Goal: Task Accomplishment & Management: Use online tool/utility

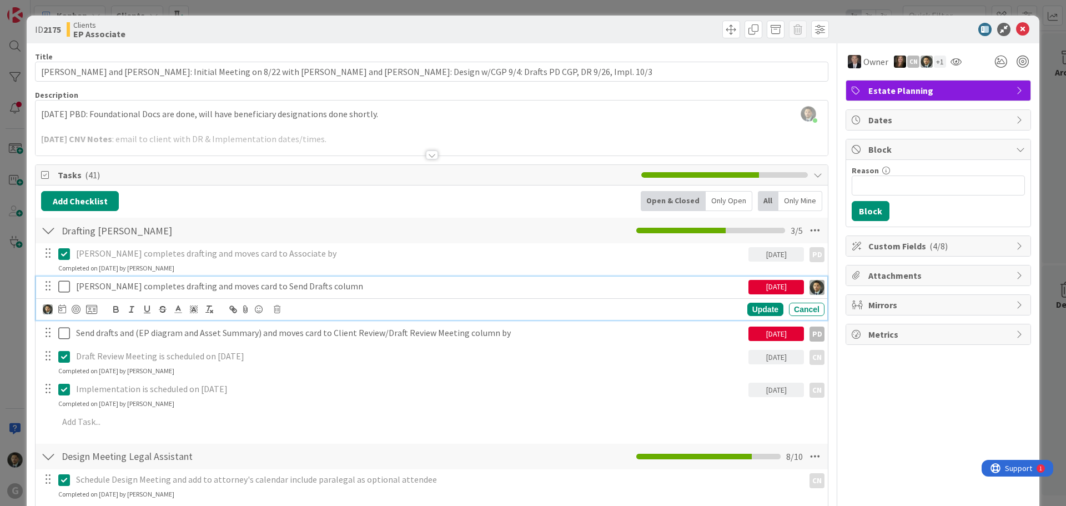
click at [68, 290] on icon at bounding box center [64, 286] width 12 height 13
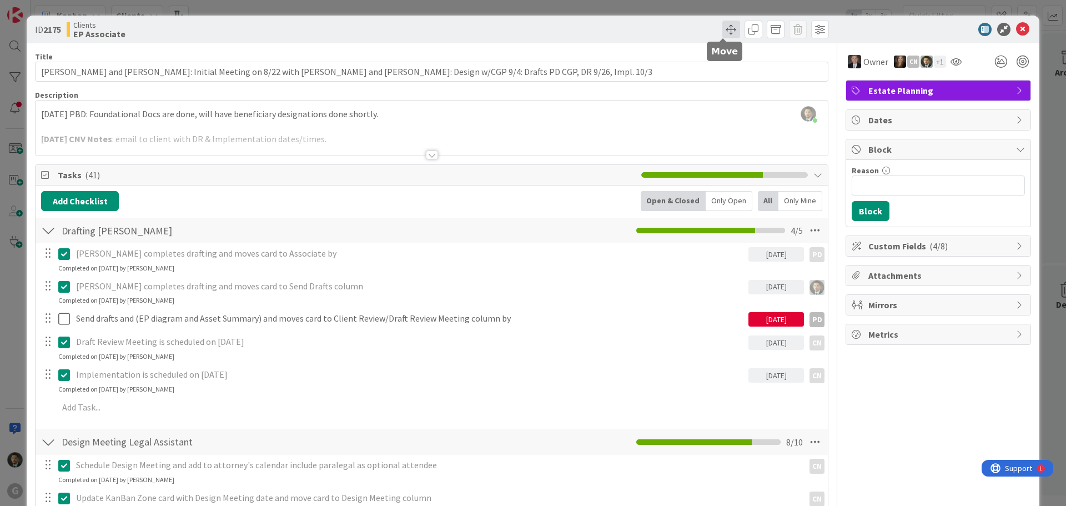
click at [723, 23] on span at bounding box center [732, 30] width 18 height 18
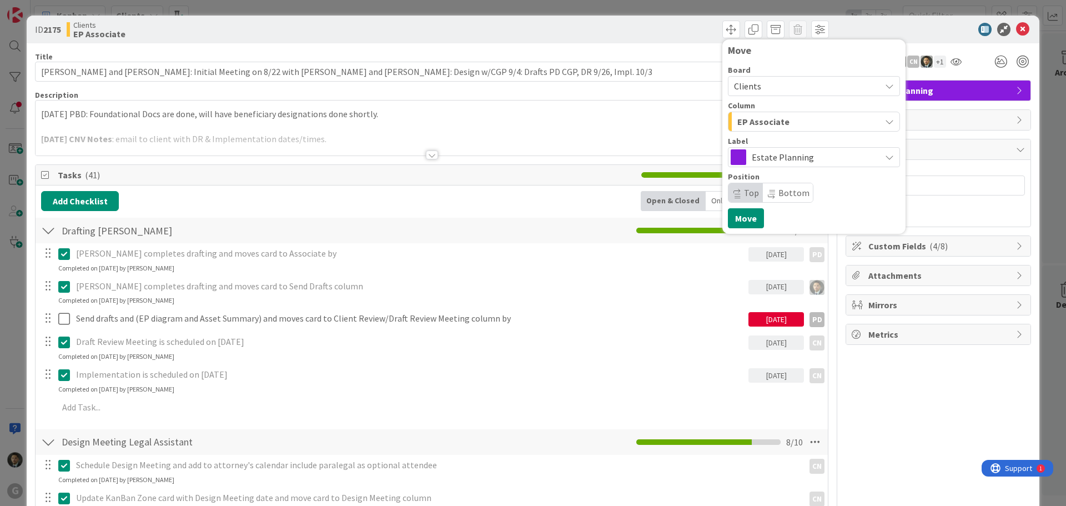
click at [748, 119] on span "EP Associate" at bounding box center [764, 121] width 52 height 14
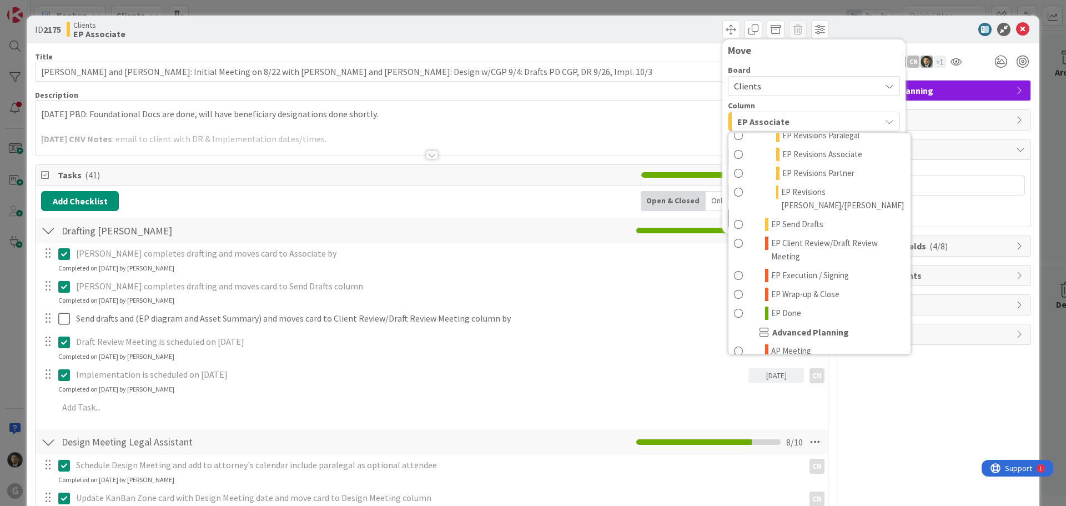
scroll to position [222, 0]
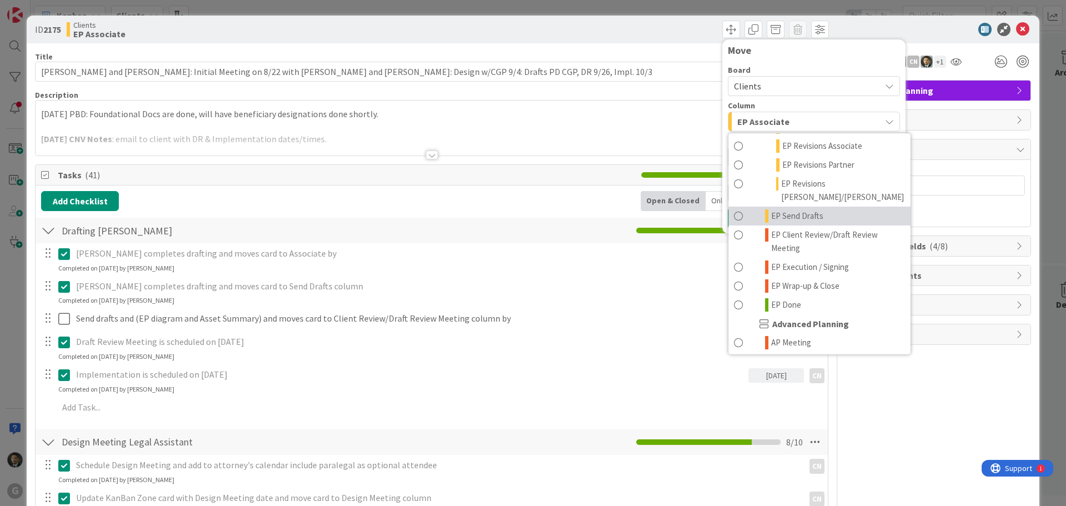
click at [789, 209] on span "EP Send Drafts" at bounding box center [797, 215] width 52 height 13
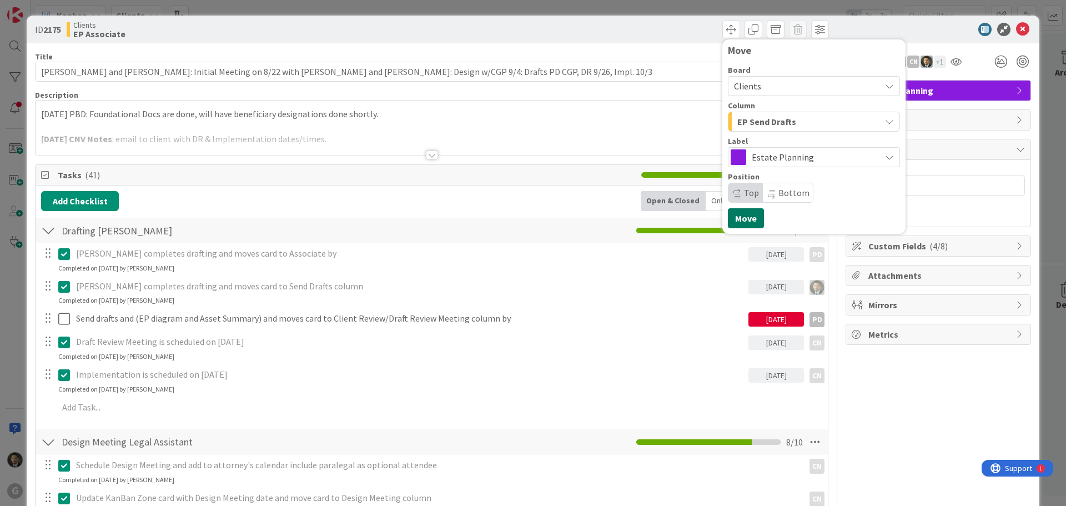
click at [733, 220] on button "Move" at bounding box center [746, 218] width 36 height 20
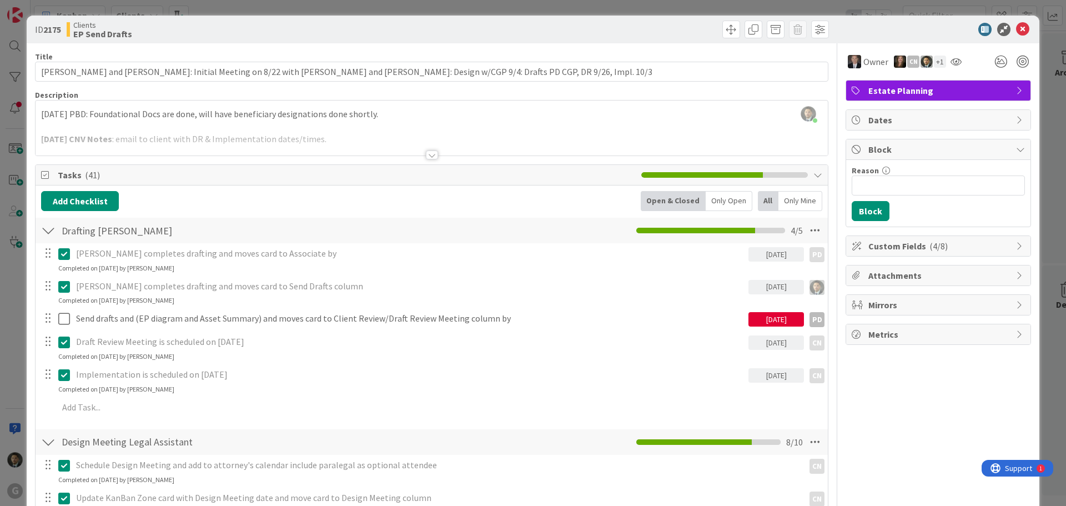
click at [647, 2] on div "ID 2175 Clients EP Send Drafts Move Move Title 124 / 128 [PERSON_NAME] and [PER…" at bounding box center [533, 253] width 1066 height 506
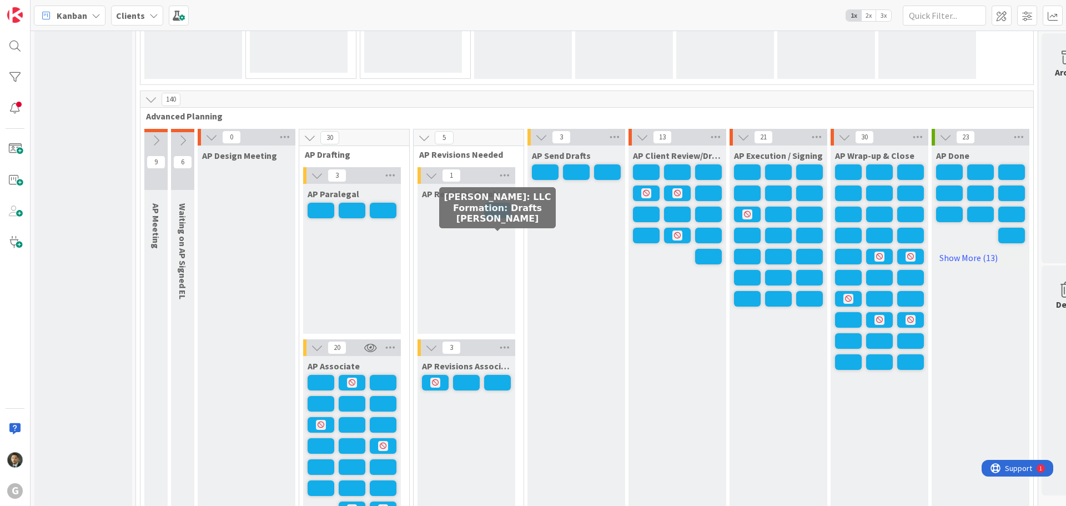
scroll to position [778, 0]
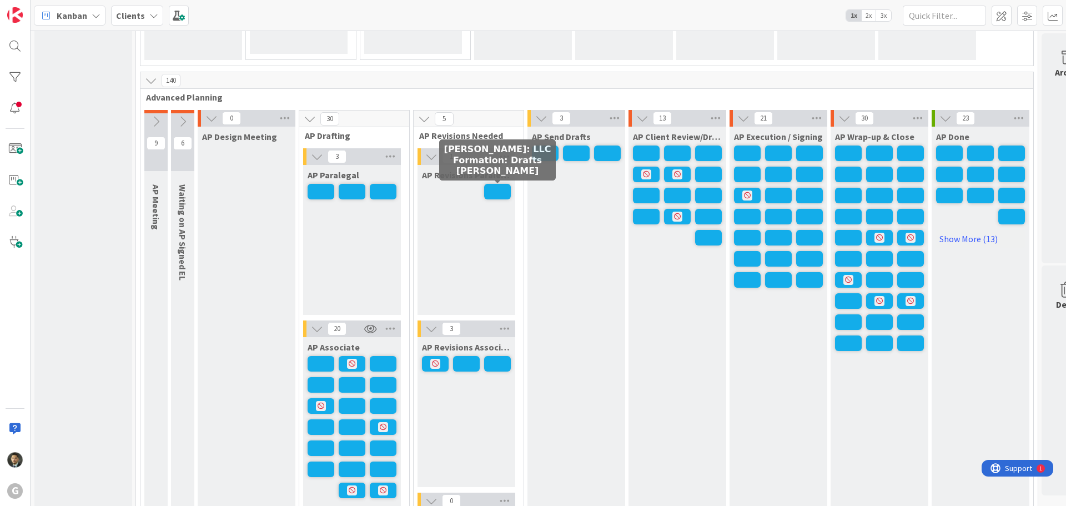
click at [500, 191] on span at bounding box center [497, 192] width 27 height 16
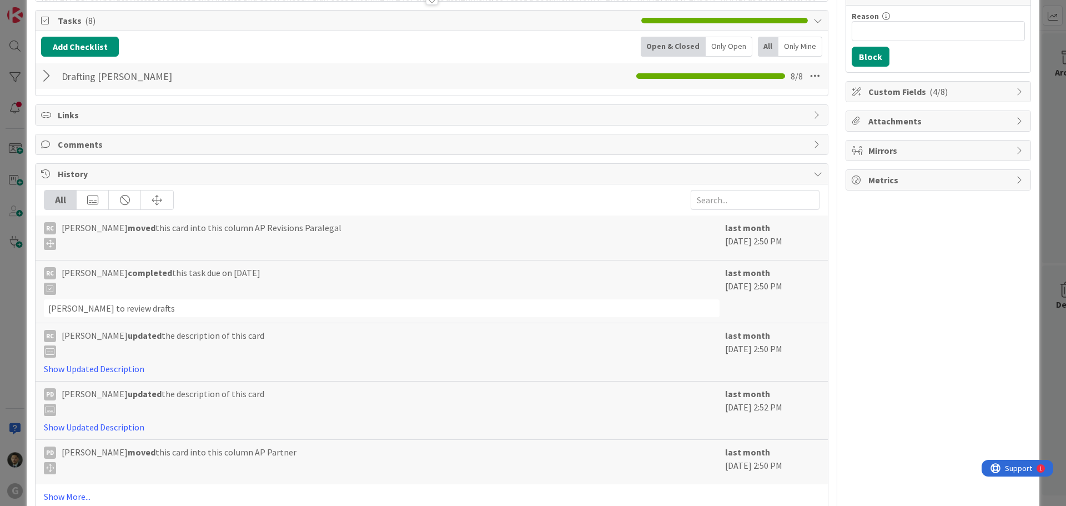
scroll to position [100, 0]
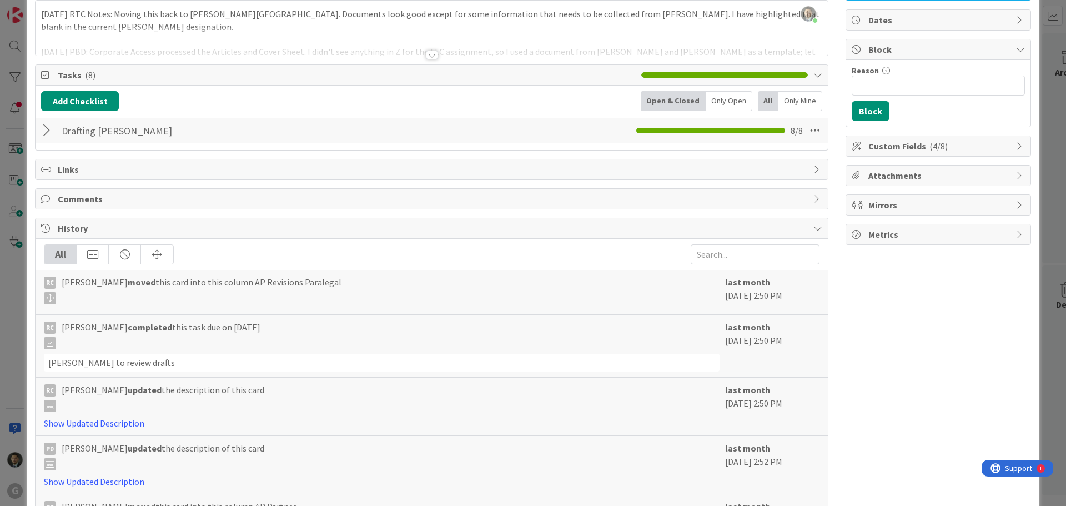
click at [48, 132] on div at bounding box center [48, 131] width 14 height 20
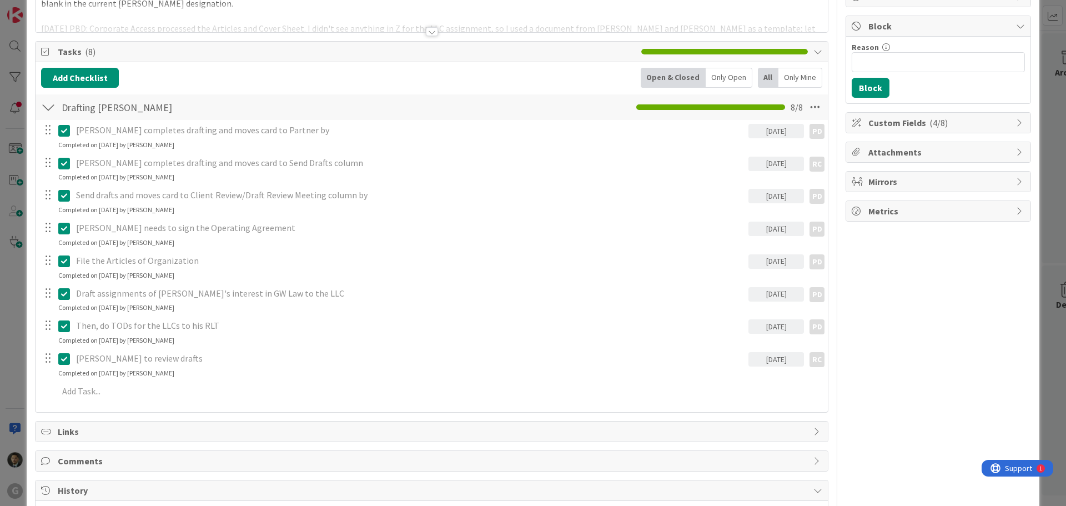
scroll to position [167, 0]
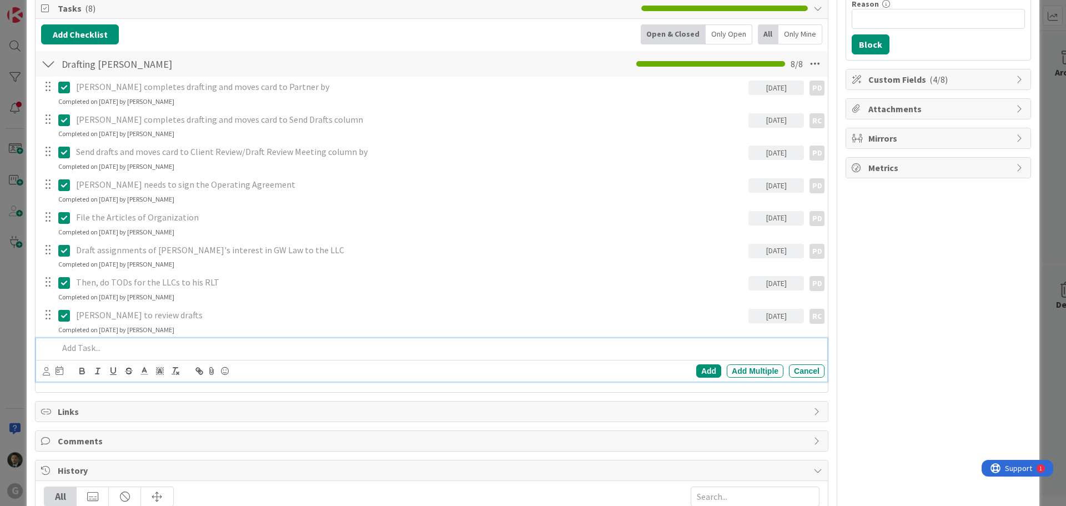
click at [186, 344] on p at bounding box center [439, 348] width 762 height 13
click at [58, 369] on icon at bounding box center [60, 370] width 8 height 9
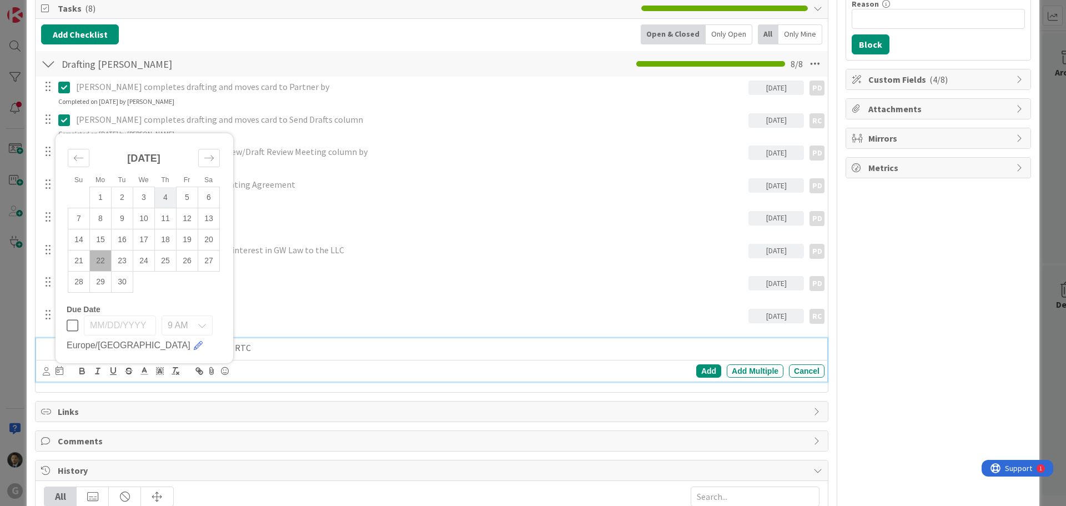
scroll to position [222, 0]
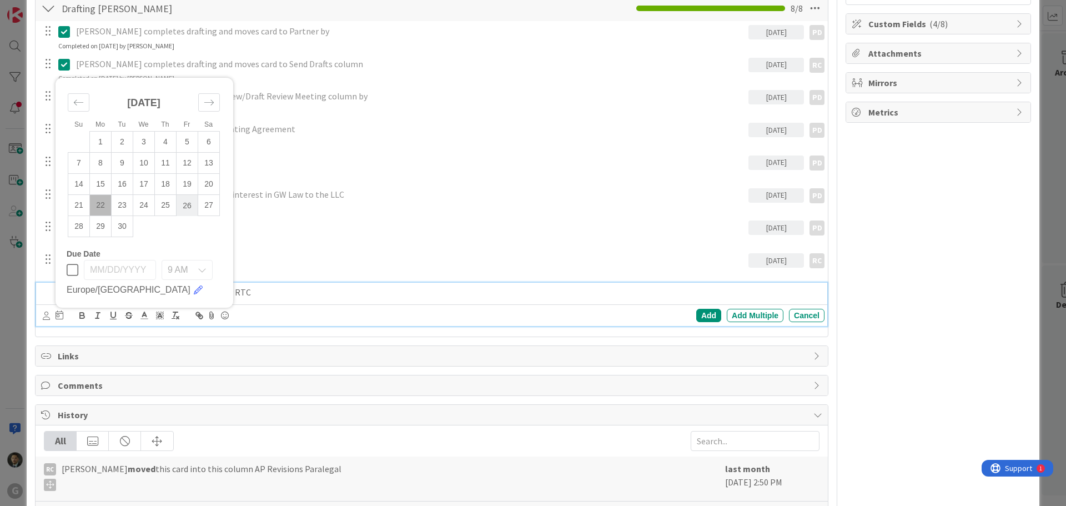
click at [186, 209] on td "26" at bounding box center [188, 205] width 22 height 21
type input "[DATE]"
click at [696, 315] on div "Add" at bounding box center [708, 315] width 25 height 13
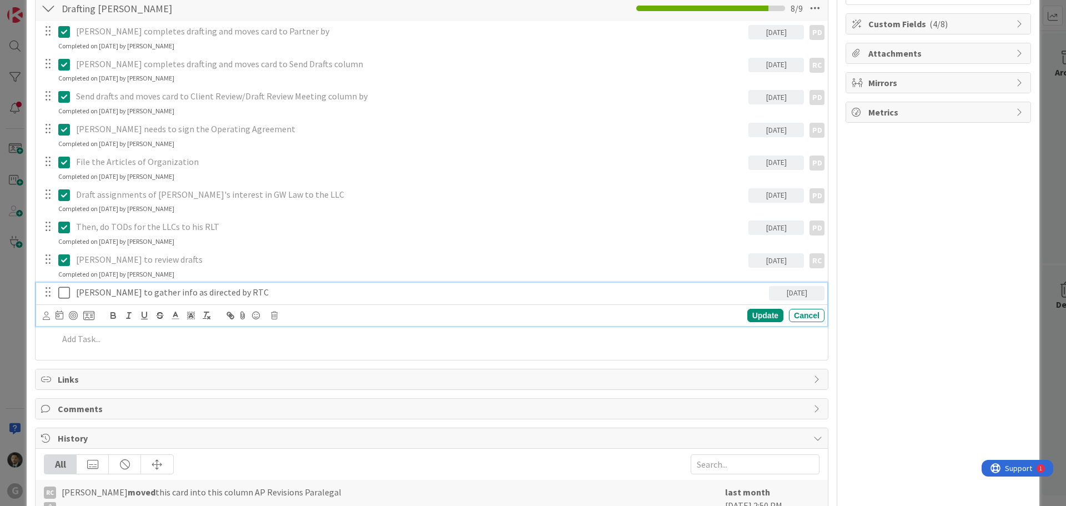
click at [112, 291] on p "[PERSON_NAME] to gather info as directed by RTC" at bounding box center [420, 292] width 689 height 13
click at [45, 315] on icon at bounding box center [46, 316] width 7 height 8
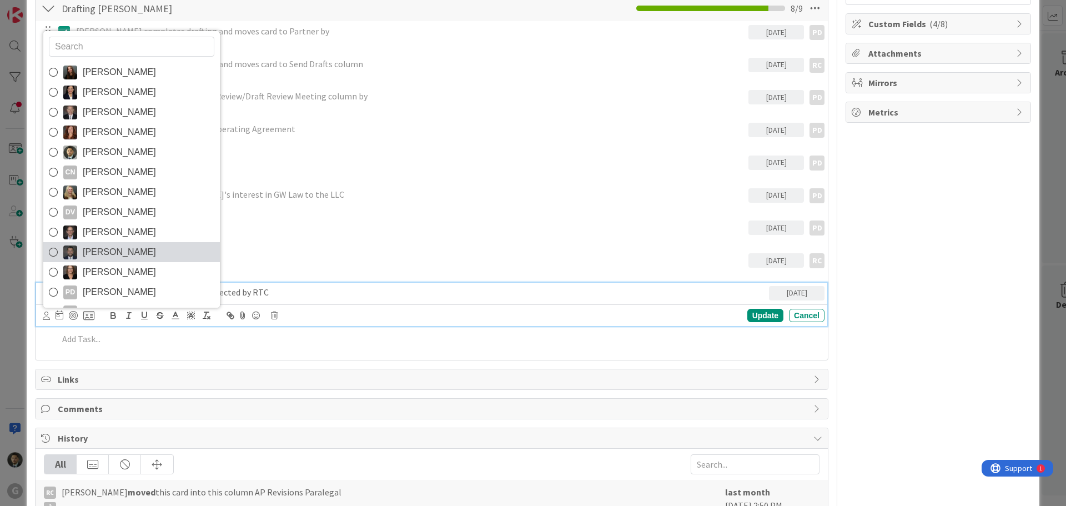
scroll to position [39, 0]
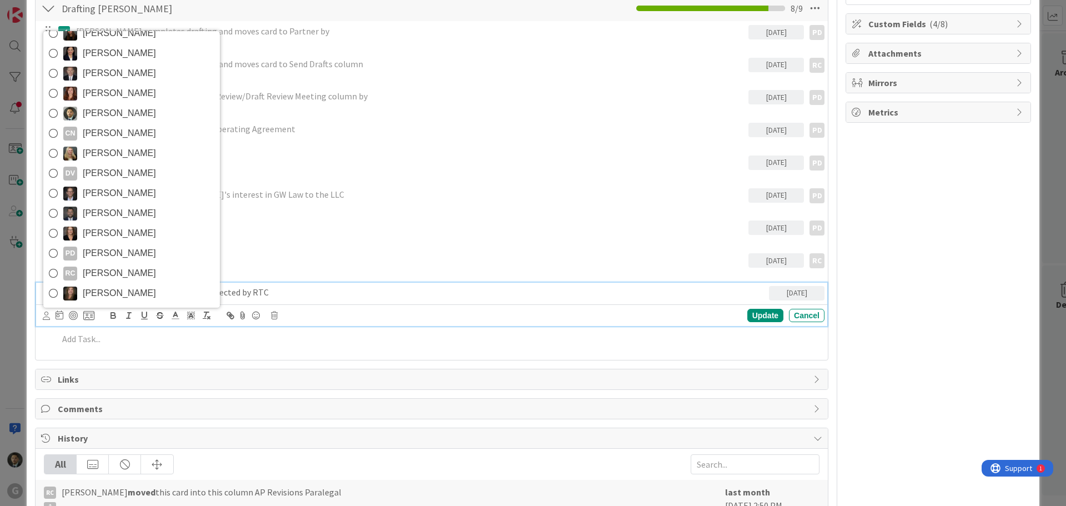
click at [109, 247] on span "[PERSON_NAME]" at bounding box center [119, 253] width 73 height 17
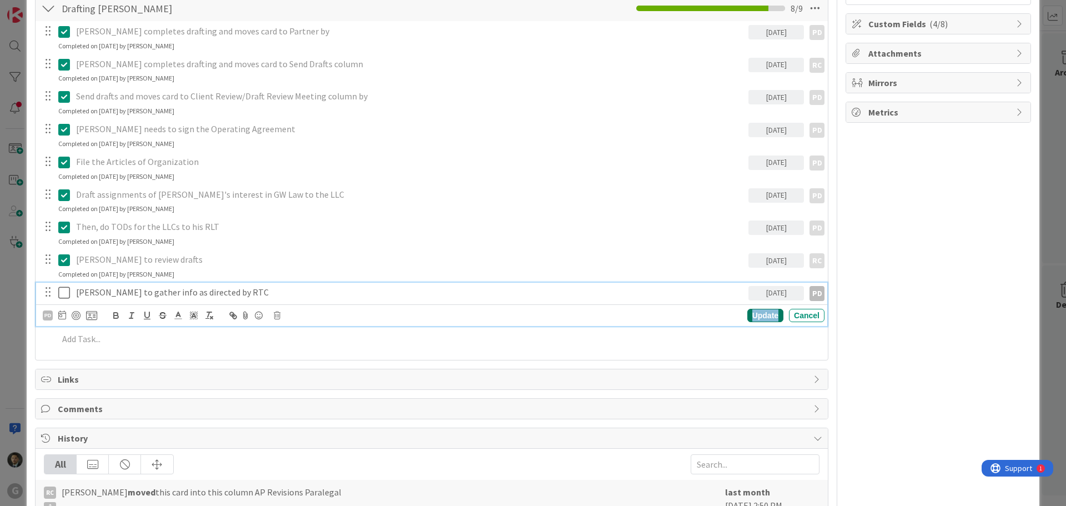
click at [769, 315] on div "Update" at bounding box center [766, 315] width 36 height 13
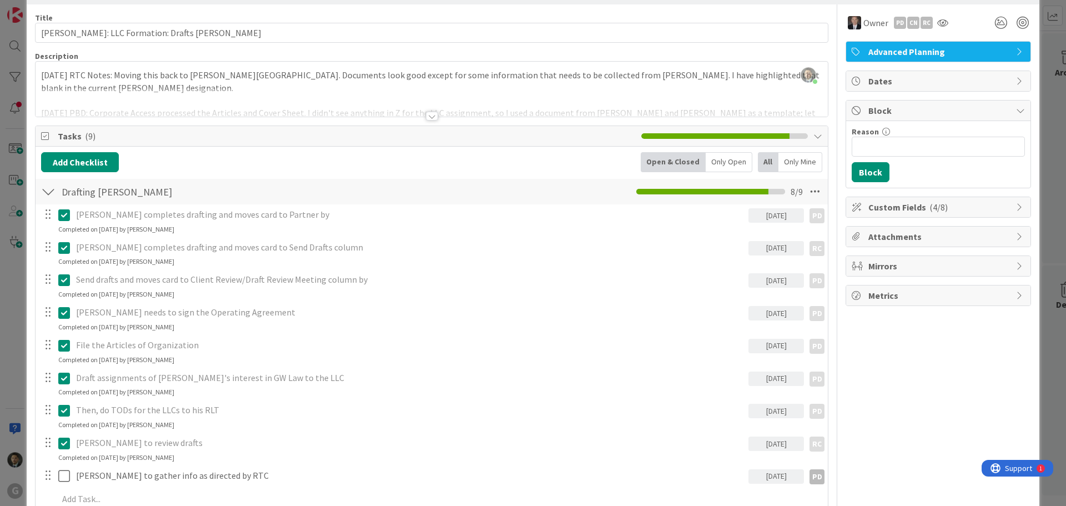
scroll to position [0, 0]
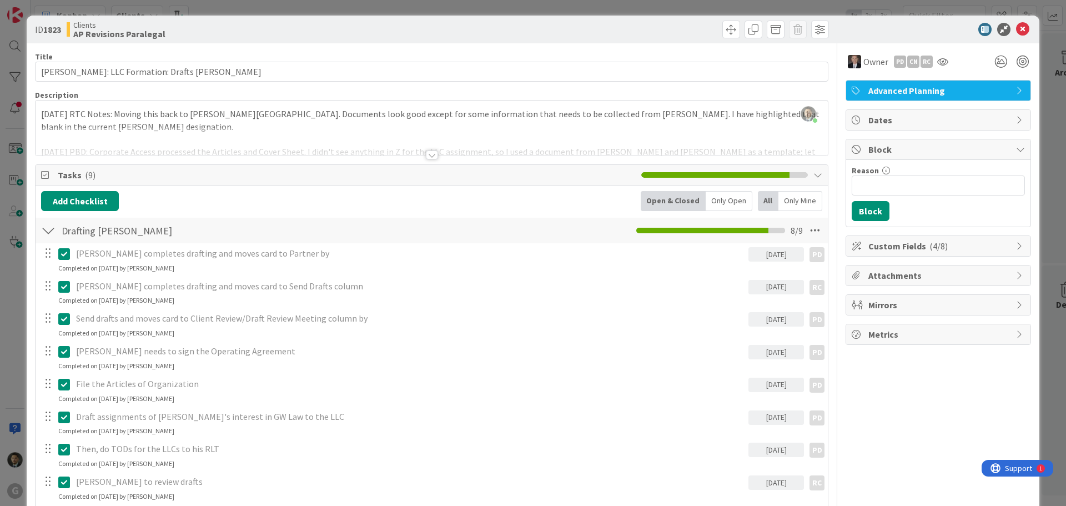
click at [447, 5] on div "ID 1823 Clients AP Revisions Paralegal Title 50 / 128 [PERSON_NAME]: LLC Format…" at bounding box center [533, 253] width 1066 height 506
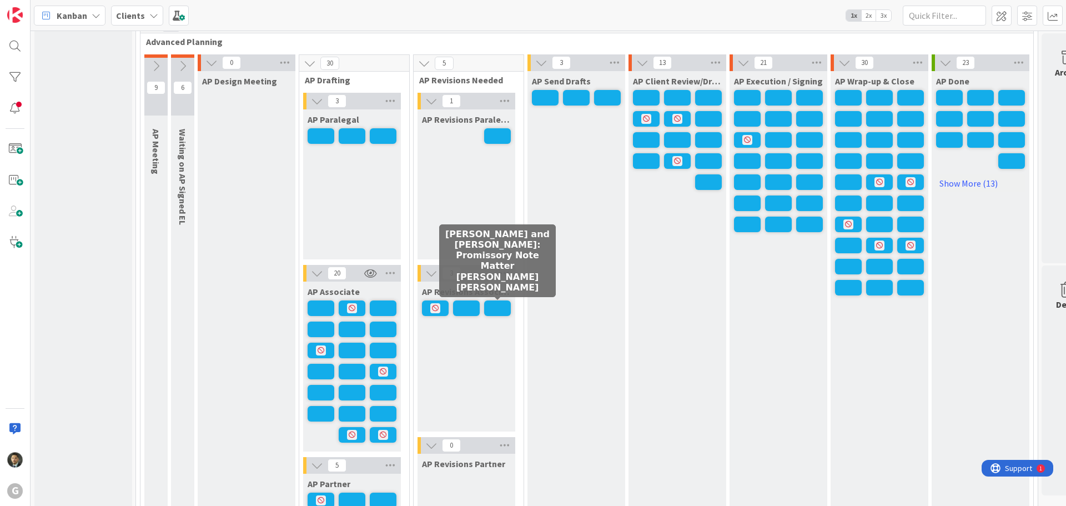
click at [504, 305] on span at bounding box center [497, 308] width 27 height 16
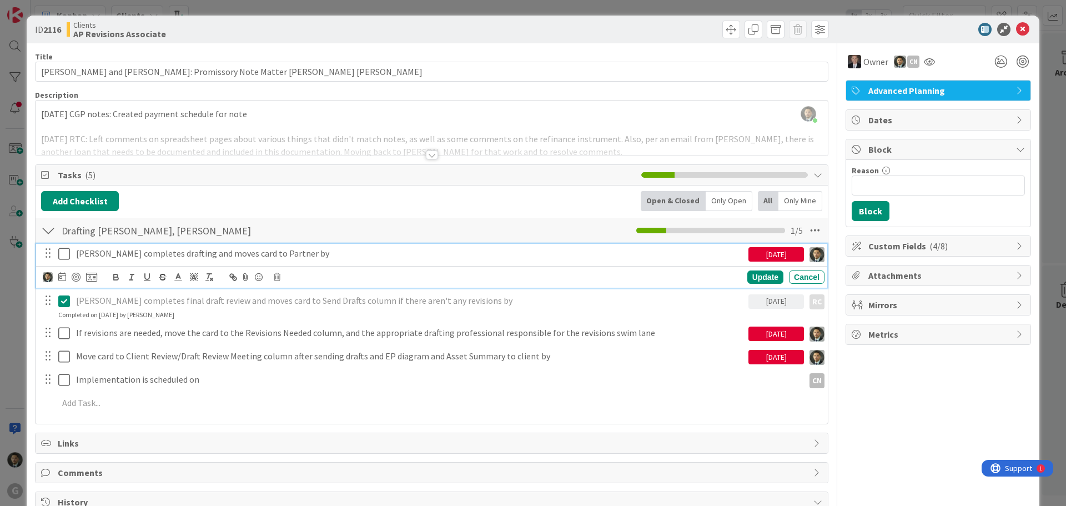
click at [189, 252] on p "[PERSON_NAME] completes drafting and moves card to Partner by" at bounding box center [410, 253] width 668 height 13
click at [764, 254] on div "[DATE]" at bounding box center [777, 254] width 56 height 14
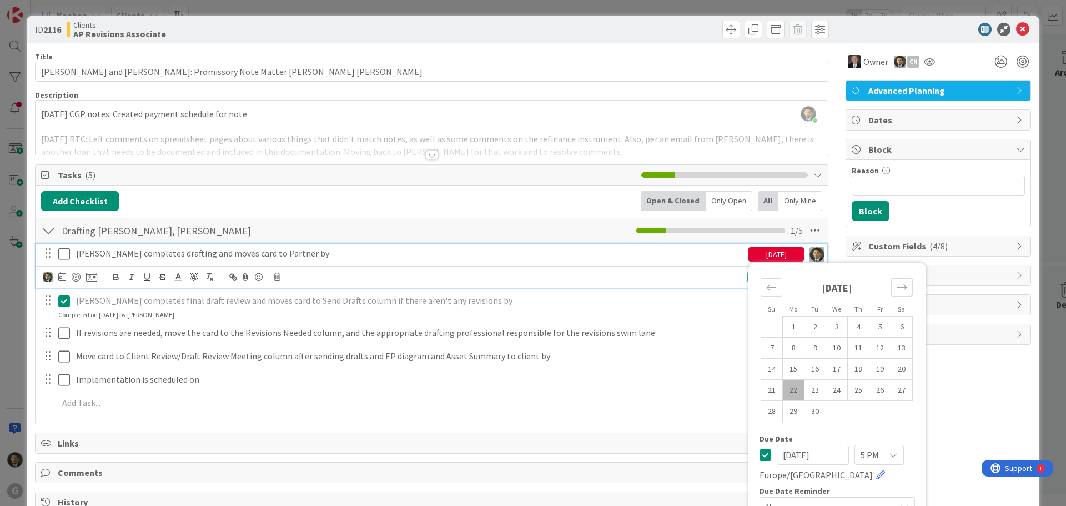
click at [787, 387] on td "22" at bounding box center [794, 390] width 22 height 21
type input "[DATE]"
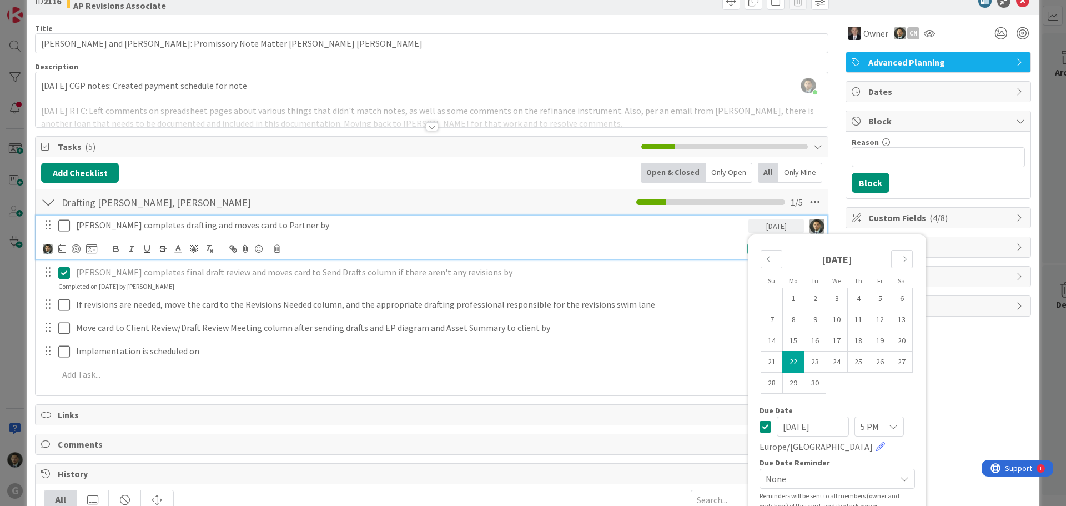
scroll to position [56, 0]
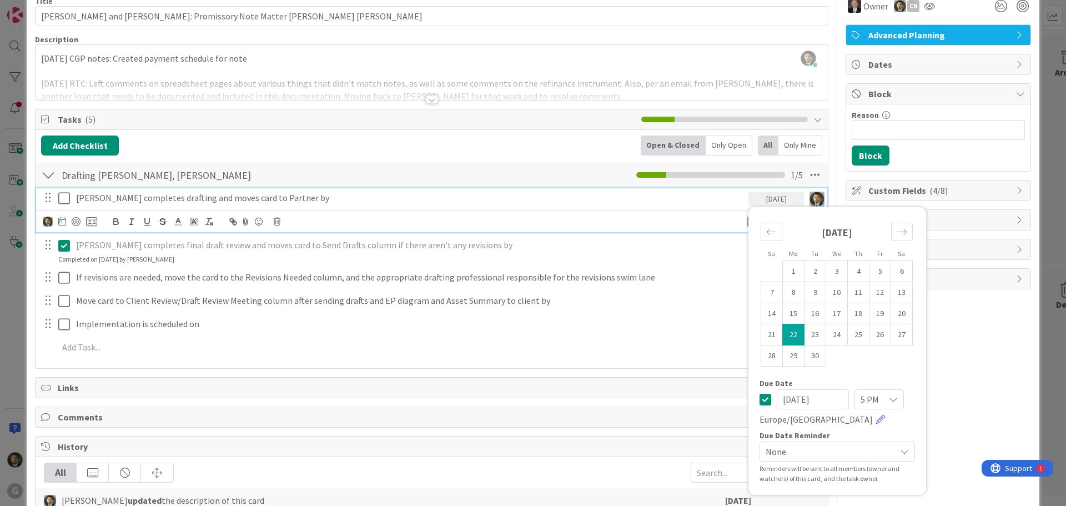
click at [760, 397] on icon at bounding box center [766, 399] width 12 height 13
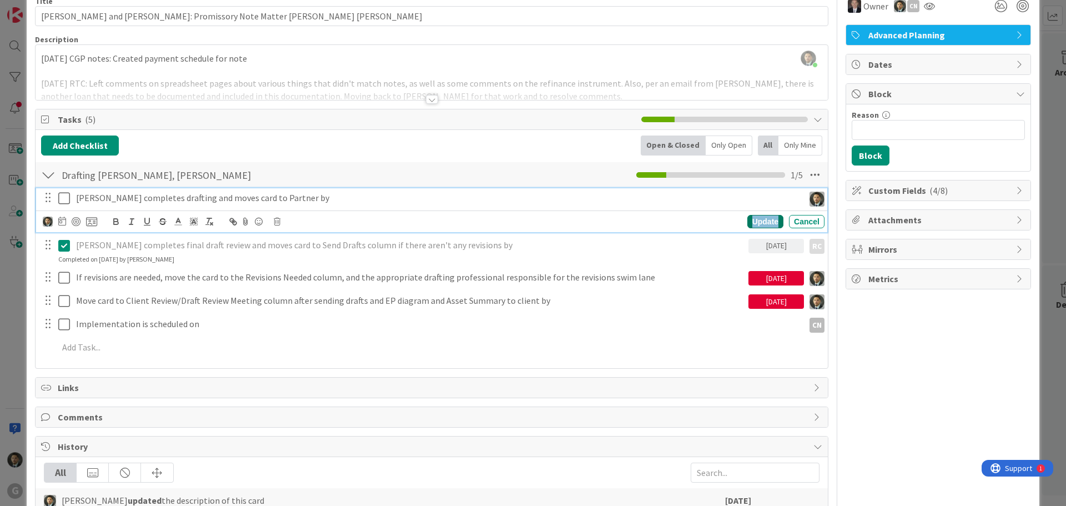
click at [764, 223] on div "Update" at bounding box center [766, 221] width 36 height 13
click at [73, 203] on div "[PERSON_NAME] completes drafting and moves card to Partner by" at bounding box center [438, 197] width 733 height 19
click at [67, 204] on icon at bounding box center [64, 198] width 12 height 13
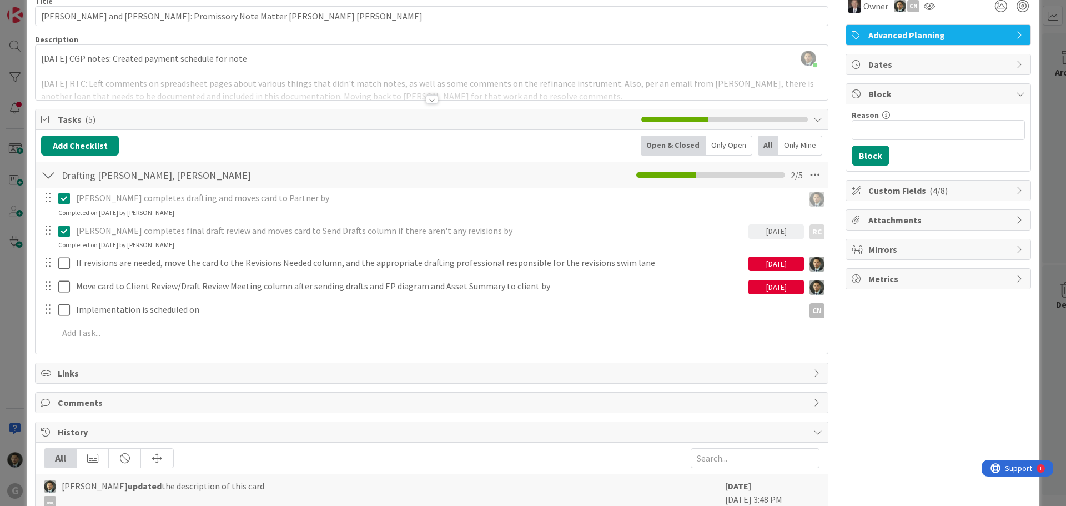
scroll to position [0, 0]
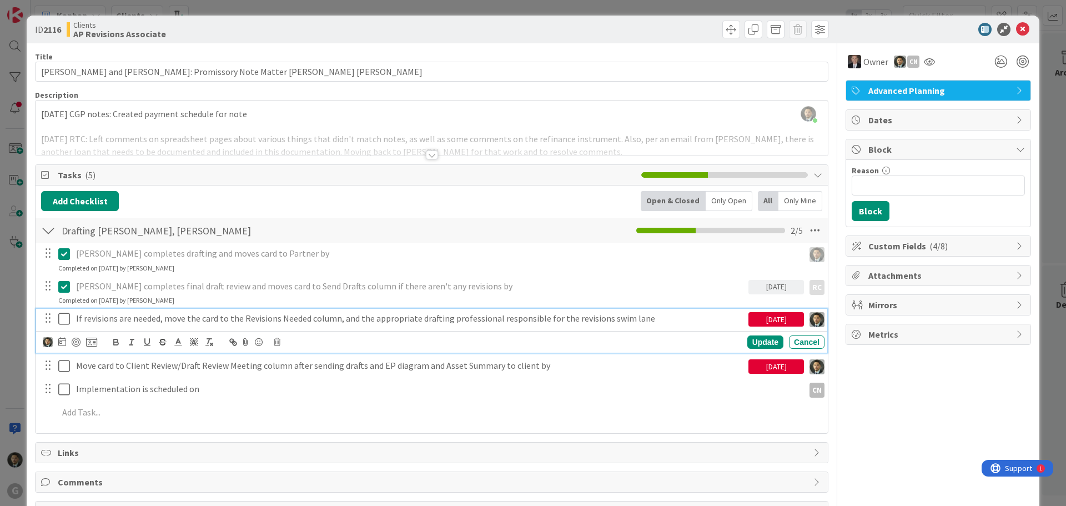
click at [211, 317] on p "If revisions are needed, move the card to the Revisions Needed column, and the …" at bounding box center [410, 318] width 668 height 13
click at [65, 342] on icon at bounding box center [62, 341] width 8 height 9
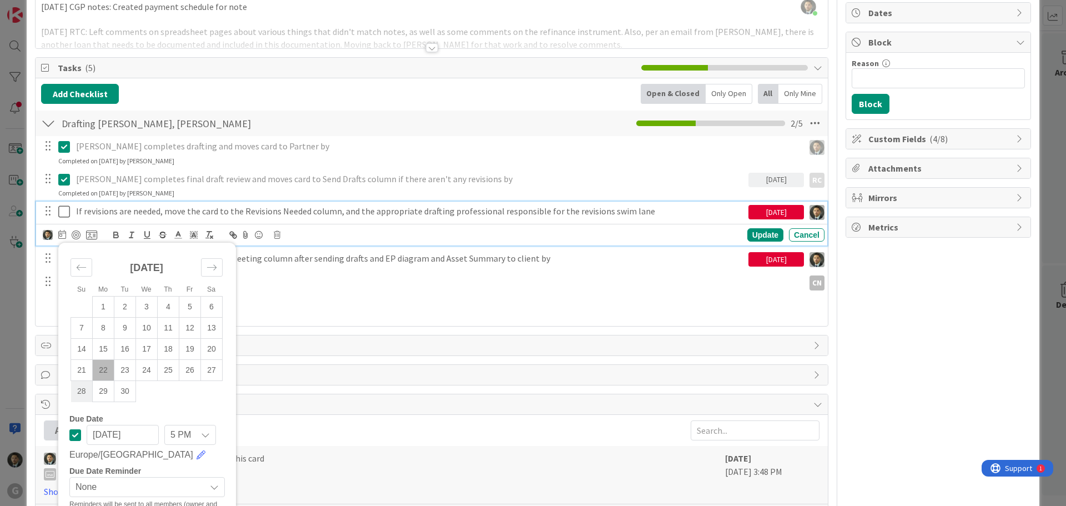
scroll to position [111, 0]
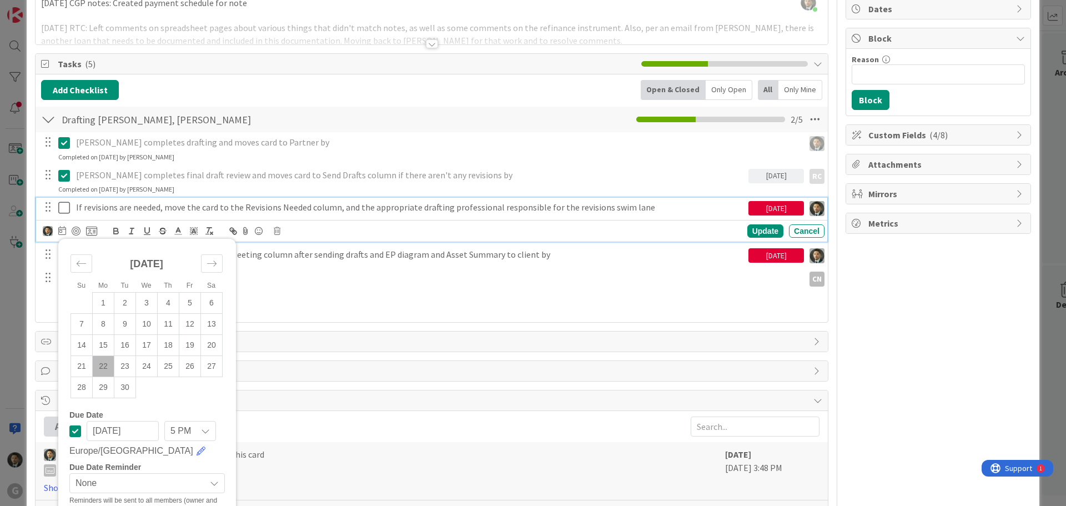
click at [72, 435] on icon at bounding box center [75, 430] width 12 height 13
click at [735, 229] on div "Update Cancel" at bounding box center [673, 230] width 303 height 13
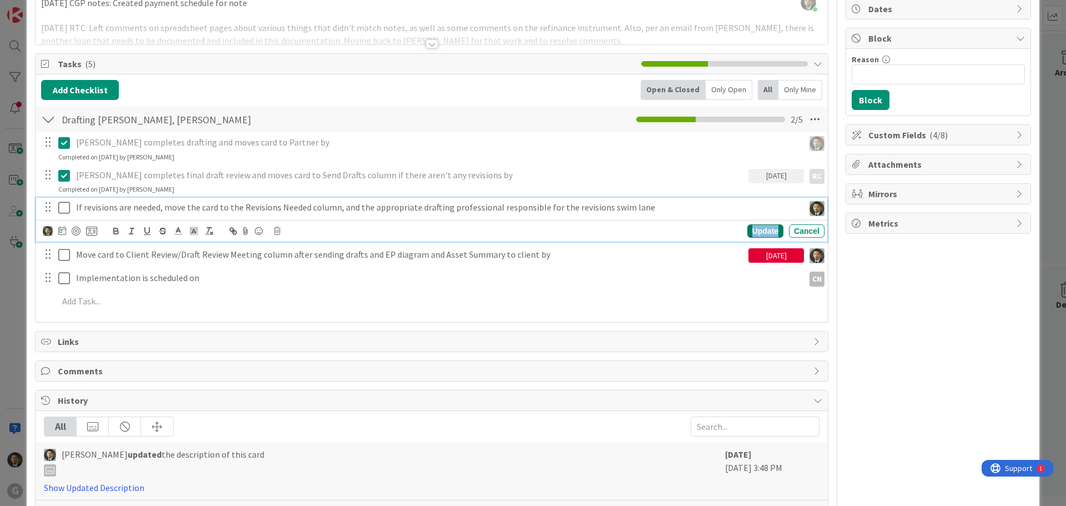
click at [749, 230] on div "Update" at bounding box center [766, 230] width 36 height 13
click at [314, 208] on p "If revisions are needed, move the card to the Revisions Needed column, and the …" at bounding box center [438, 207] width 724 height 13
click at [277, 232] on icon at bounding box center [277, 231] width 7 height 8
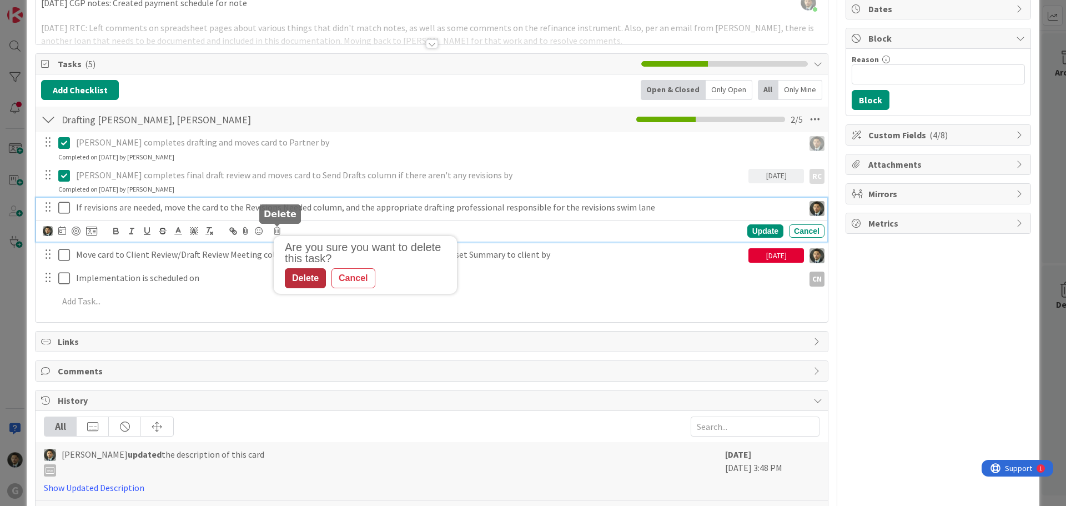
click at [295, 283] on div "Delete" at bounding box center [305, 278] width 41 height 20
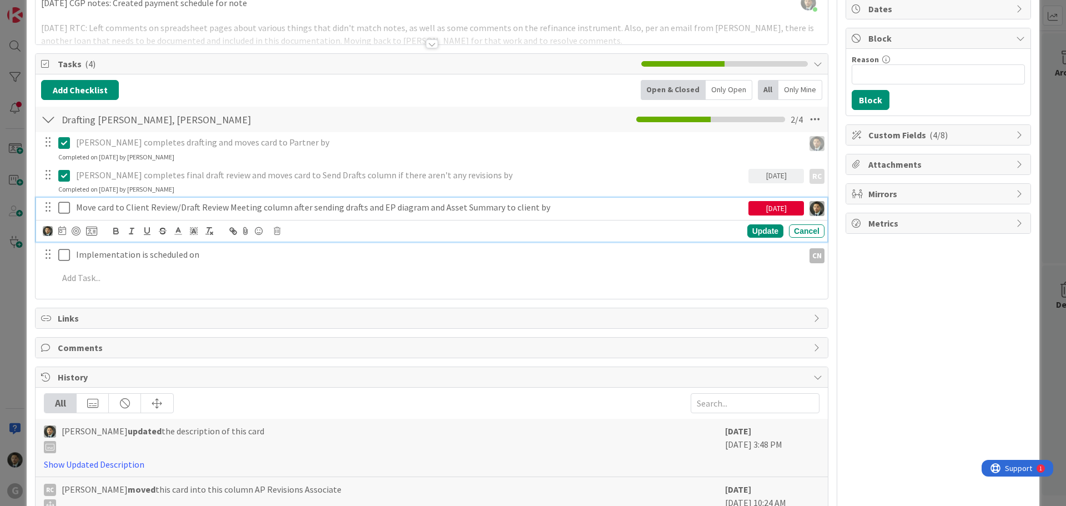
click at [283, 210] on p "Move card to Client Review/Draft Review Meeting column after sending drafts and…" at bounding box center [410, 207] width 668 height 13
click at [61, 233] on icon at bounding box center [62, 230] width 8 height 9
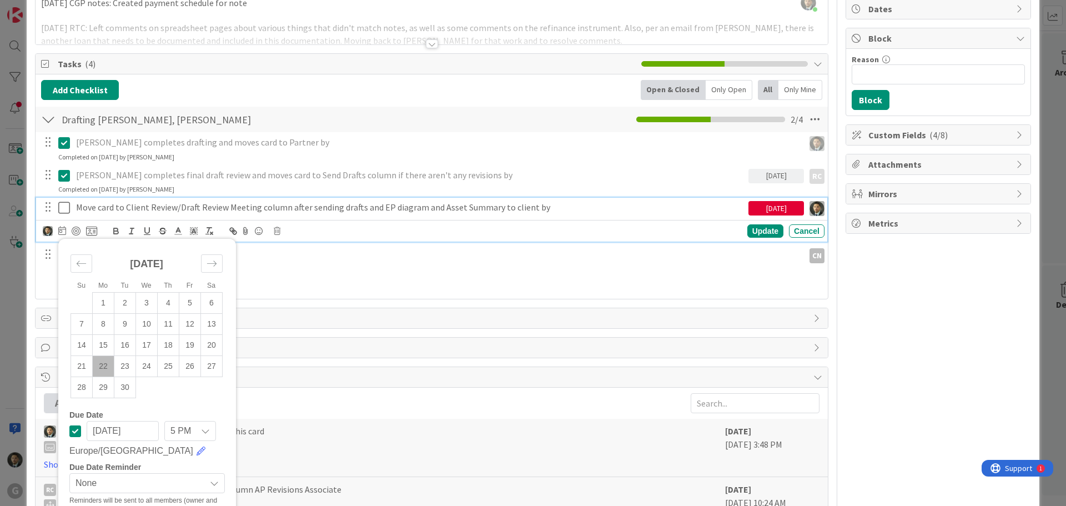
click at [96, 368] on td "22" at bounding box center [104, 366] width 22 height 21
type input "[DATE]"
click at [764, 231] on div "Update" at bounding box center [766, 230] width 36 height 13
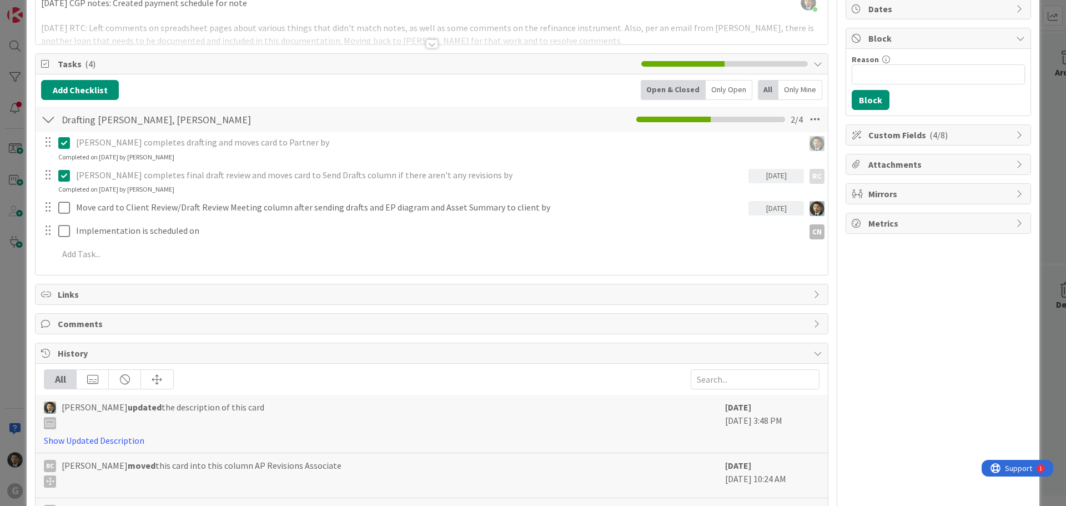
click at [56, 209] on div at bounding box center [56, 207] width 31 height 19
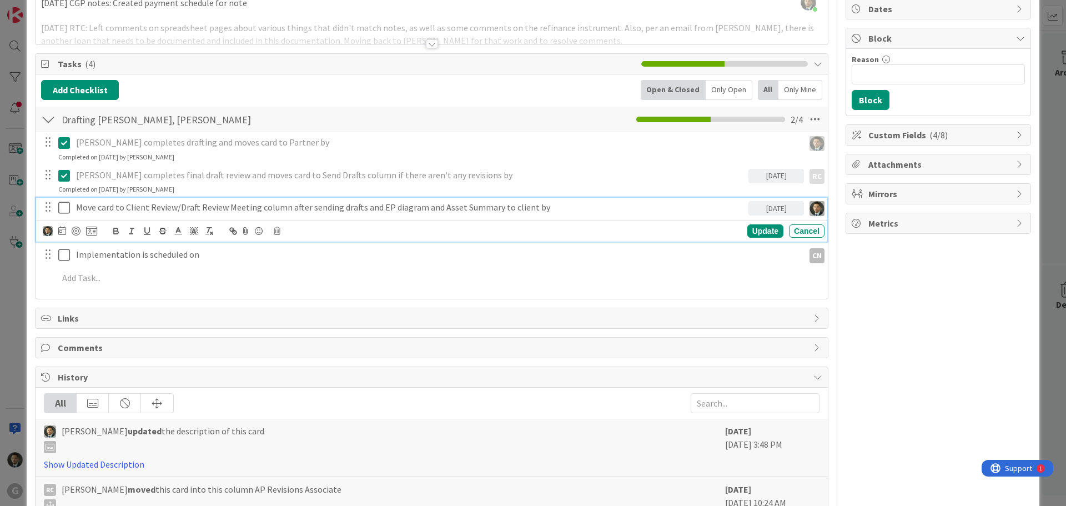
click at [66, 209] on icon at bounding box center [64, 207] width 12 height 13
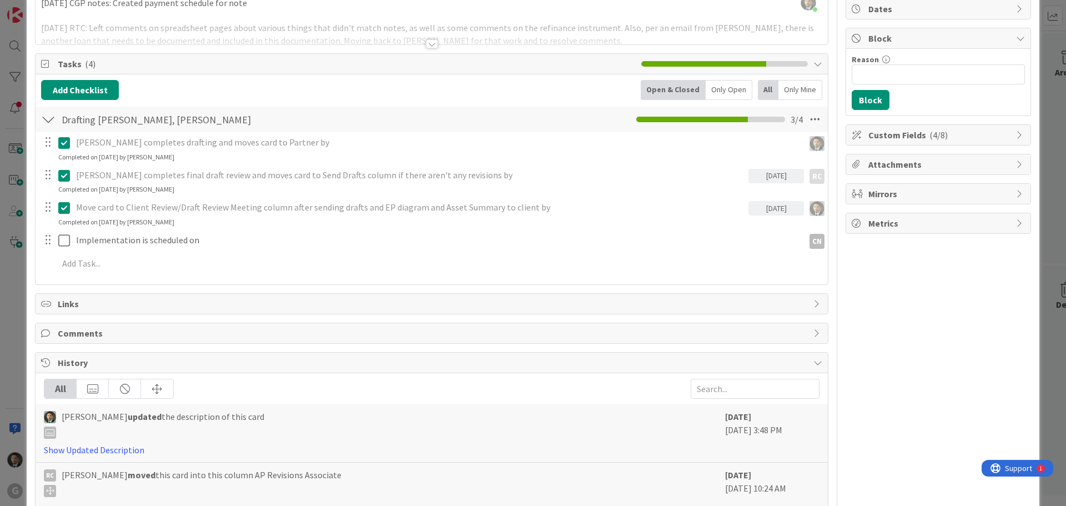
scroll to position [0, 0]
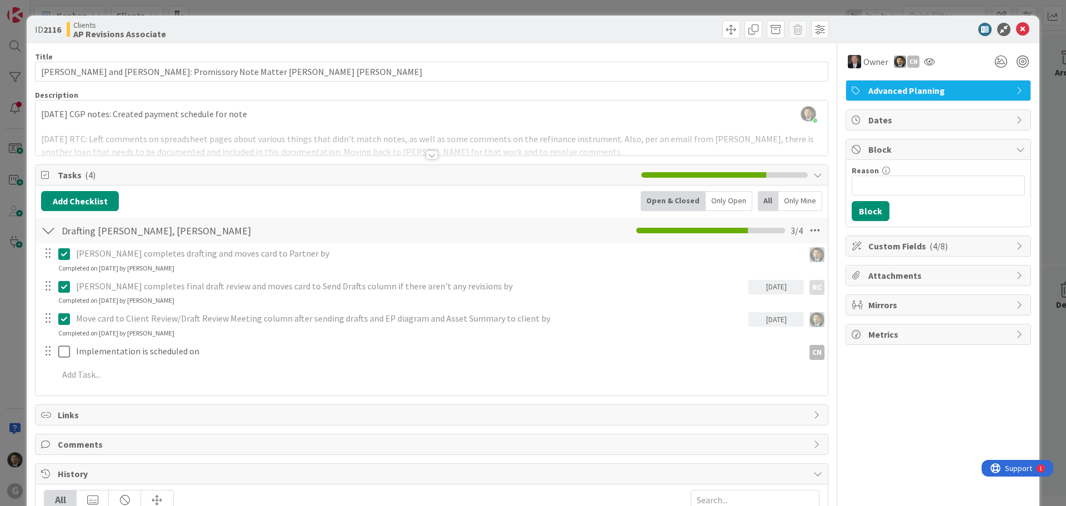
click at [390, 1] on div "ID 2116 Clients AP Revisions Associate Title 61 / 128 [PERSON_NAME] and [PERSON…" at bounding box center [533, 253] width 1066 height 506
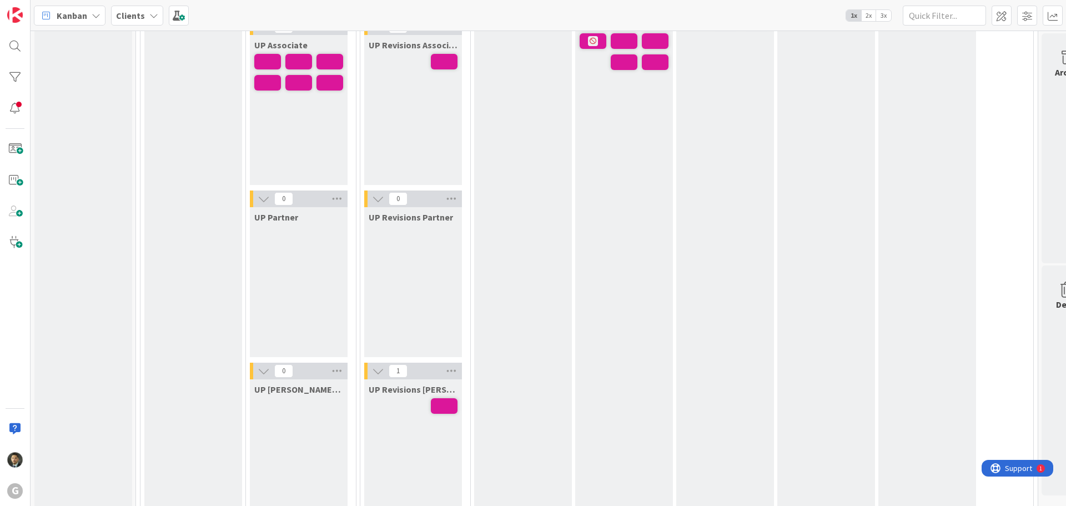
scroll to position [1822, 0]
